Goal: Find specific page/section: Find specific page/section

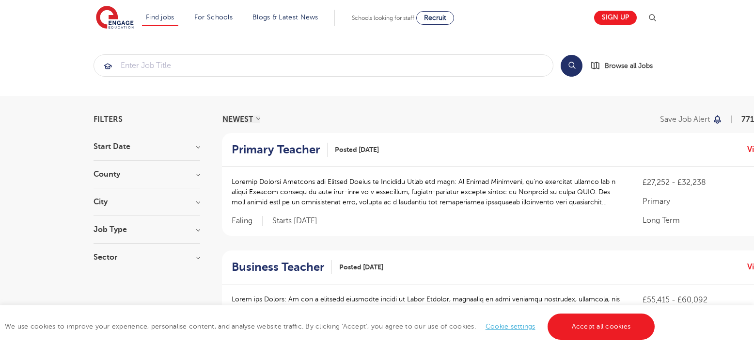
click at [198, 202] on h3 "City" at bounding box center [147, 202] width 107 height 8
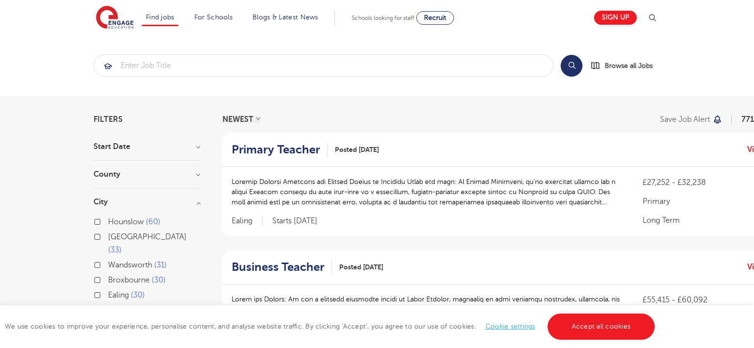
scroll to position [48, 0]
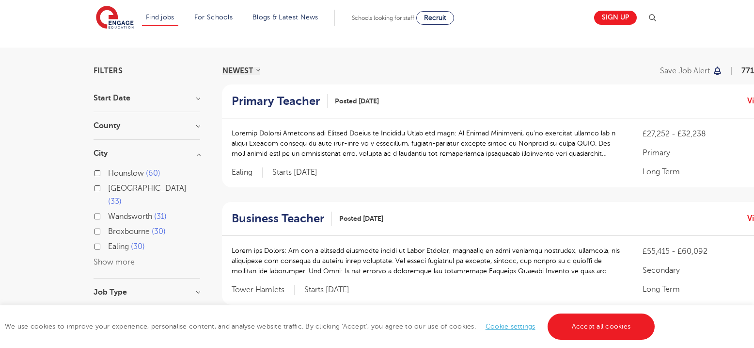
click at [123, 257] on button "Show more" at bounding box center [114, 261] width 41 height 9
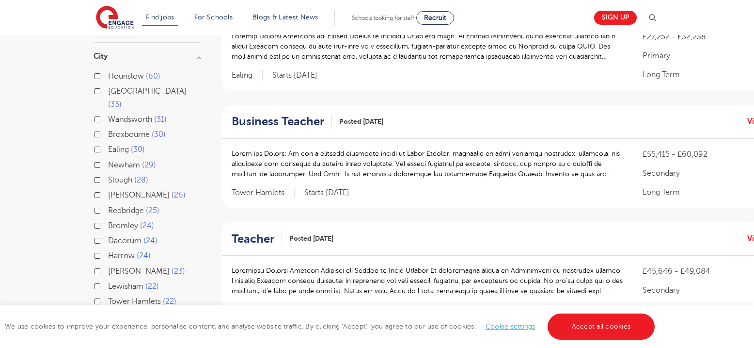
scroll to position [242, 0]
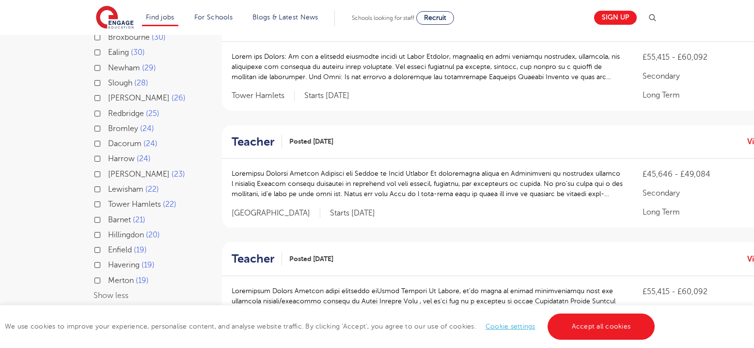
click at [136, 230] on span "Hillingdon" at bounding box center [126, 234] width 36 height 9
click at [114, 230] on input "Hillingdon 20" at bounding box center [111, 233] width 6 height 6
checkbox input "true"
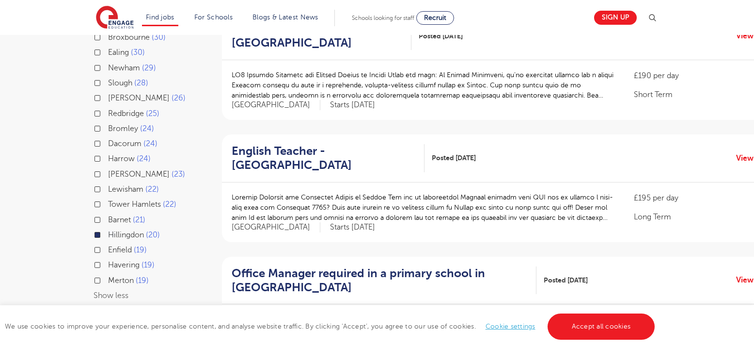
scroll to position [388, 0]
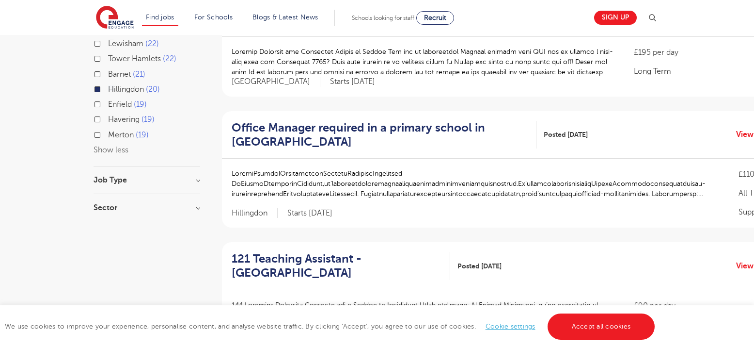
click at [197, 204] on h3 "Sector" at bounding box center [147, 208] width 107 height 8
click at [108, 252] on label "Primary 2" at bounding box center [127, 258] width 39 height 13
click at [108, 254] on input "Primary 2" at bounding box center [111, 257] width 6 height 6
checkbox input "true"
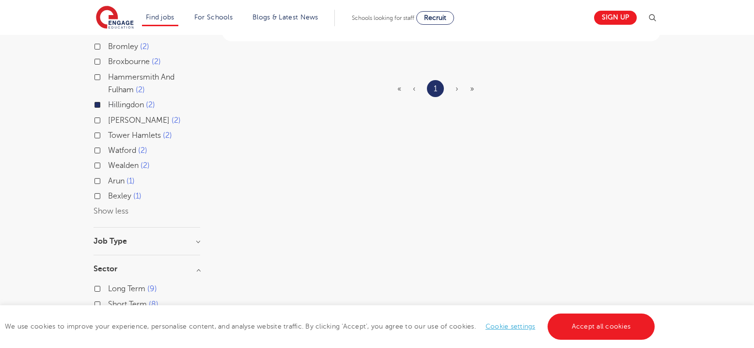
scroll to position [48, 0]
